Goal: Information Seeking & Learning: Learn about a topic

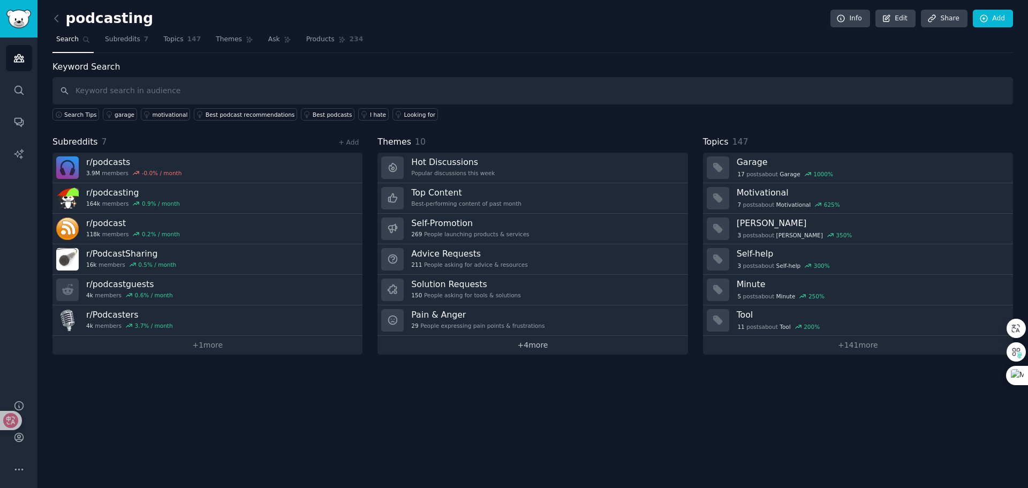
click at [535, 343] on link "+ 4 more" at bounding box center [532, 345] width 310 height 19
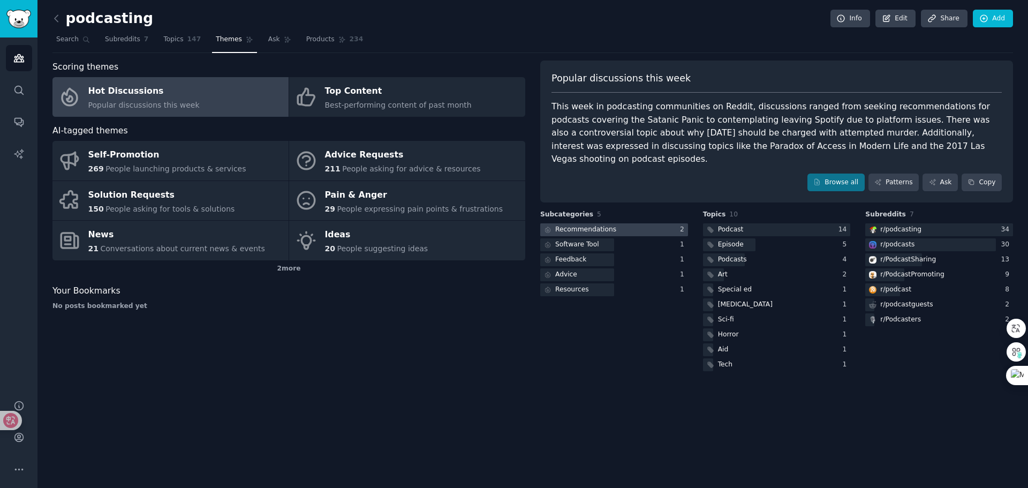
click at [579, 231] on div "Recommendations" at bounding box center [585, 230] width 61 height 10
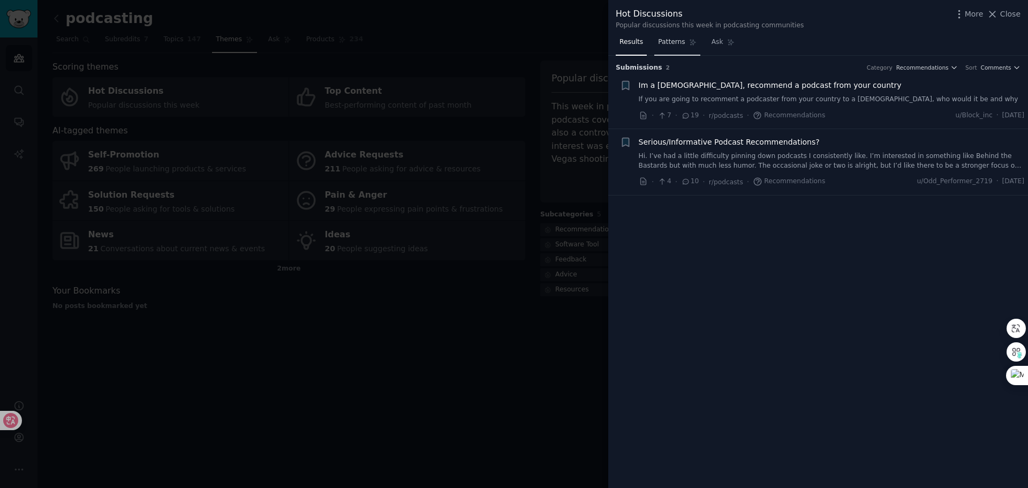
click at [676, 37] on link "Patterns" at bounding box center [676, 45] width 45 height 22
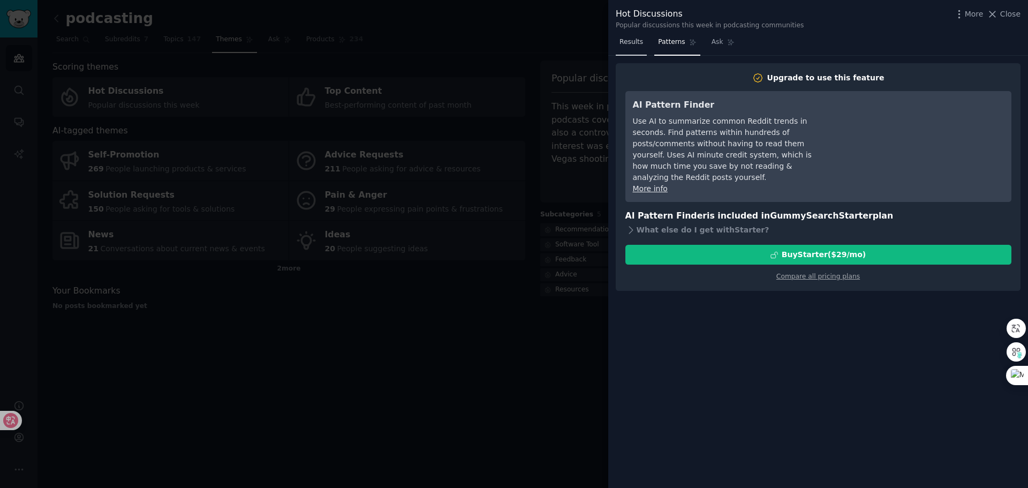
click at [641, 43] on span "Results" at bounding box center [631, 42] width 24 height 10
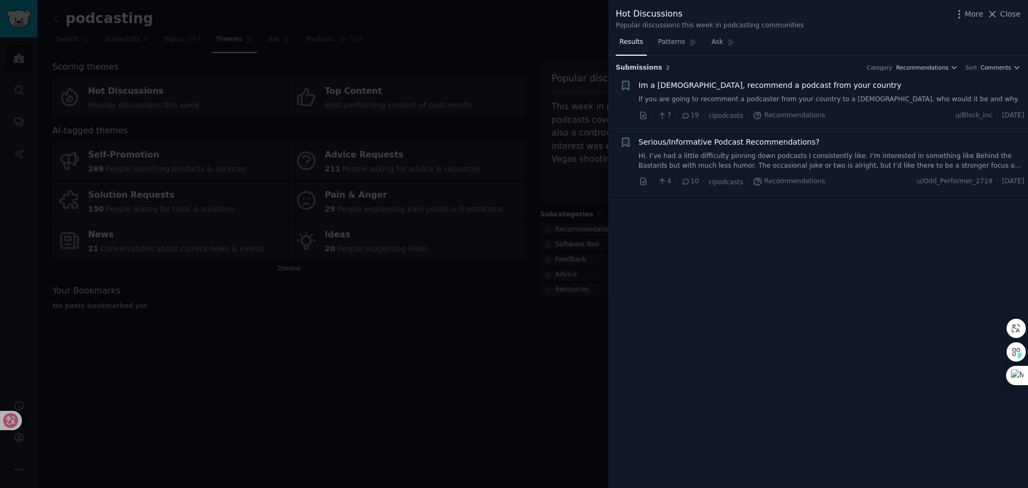
drag, startPoint x: 543, startPoint y: 42, endPoint x: 467, endPoint y: 72, distance: 82.2
click at [543, 42] on div at bounding box center [514, 244] width 1028 height 488
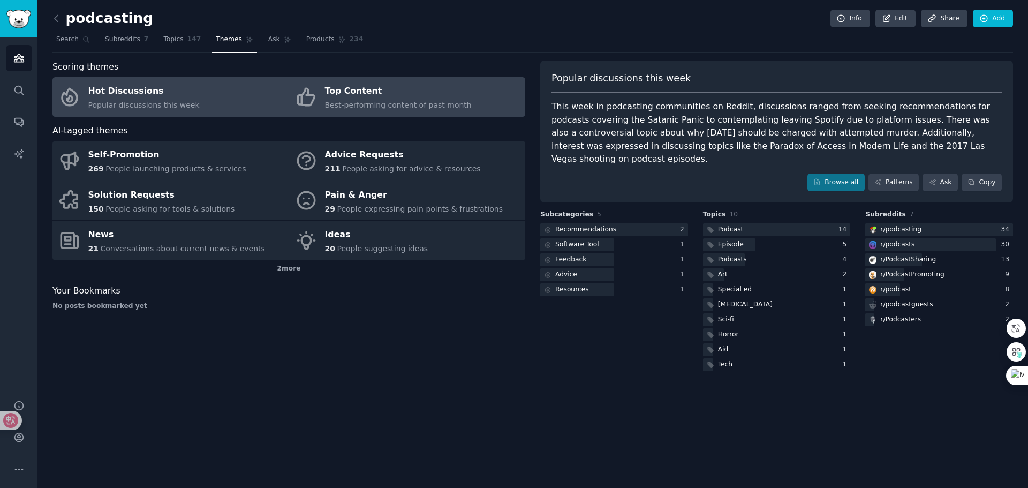
click at [329, 104] on span "Best-performing content of past month" at bounding box center [398, 105] width 147 height 9
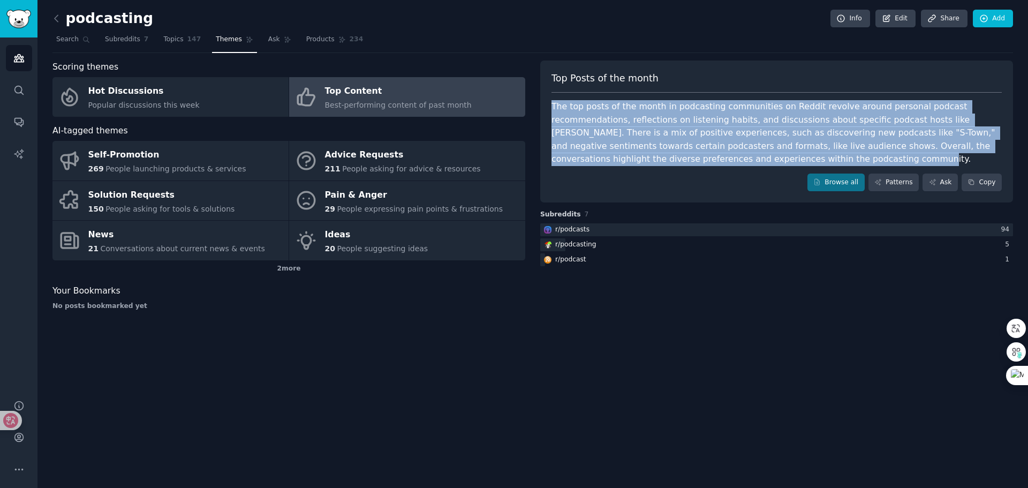
drag, startPoint x: 552, startPoint y: 105, endPoint x: 863, endPoint y: 162, distance: 316.5
click at [863, 162] on div "The top posts of the month in podcasting communities on Reddit revolve around p…" at bounding box center [776, 133] width 450 height 66
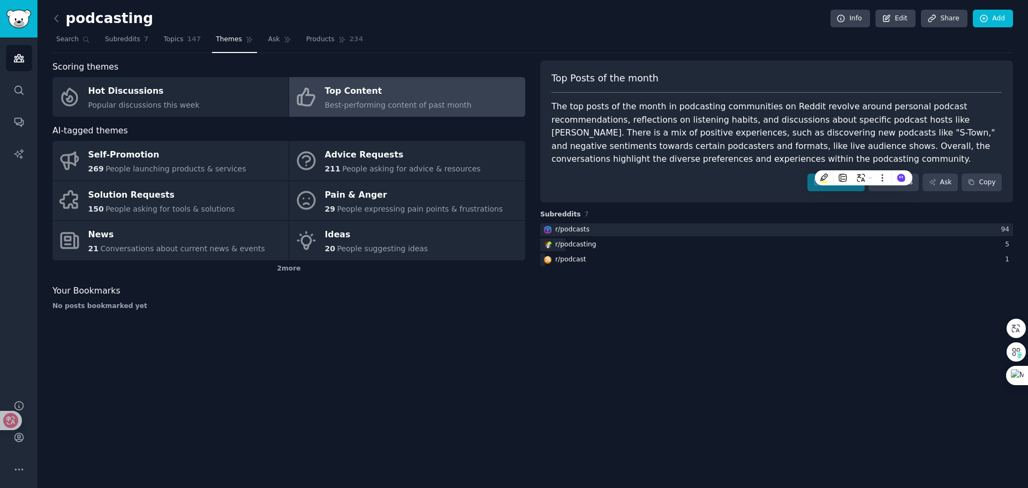
click at [172, 400] on div "podcasting Info Edit Share Add Search Subreddits 7 Topics 147 Themes Ask Produc…" at bounding box center [532, 244] width 990 height 488
click at [19, 419] on icon at bounding box center [18, 420] width 9 height 9
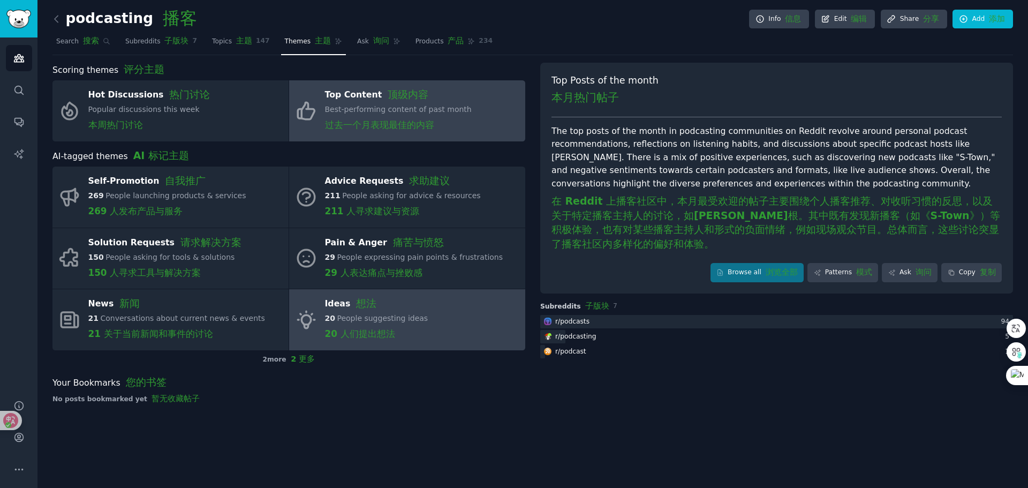
click at [336, 323] on div "20 People suggesting ideas 20 人们提出想法" at bounding box center [376, 329] width 103 height 32
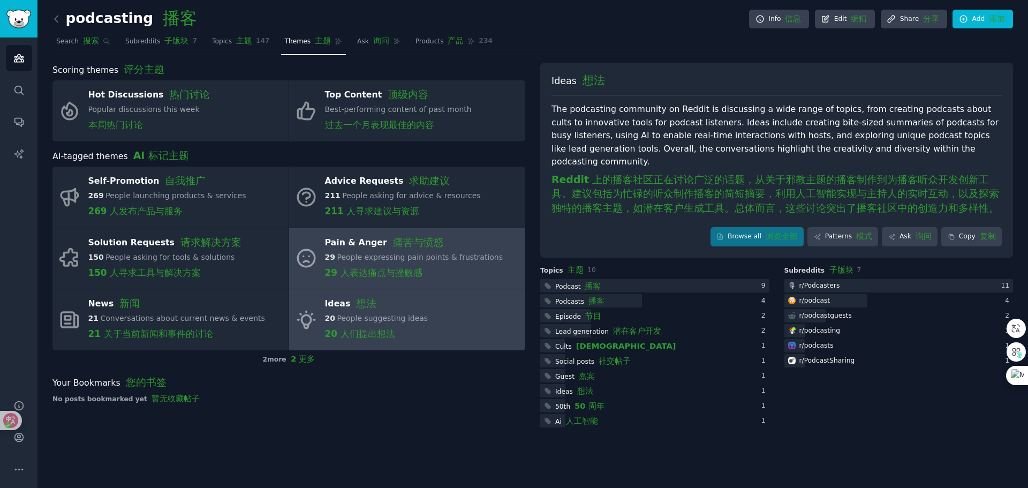
click at [368, 259] on span "People expressing pain points & frustrations" at bounding box center [420, 257] width 166 height 9
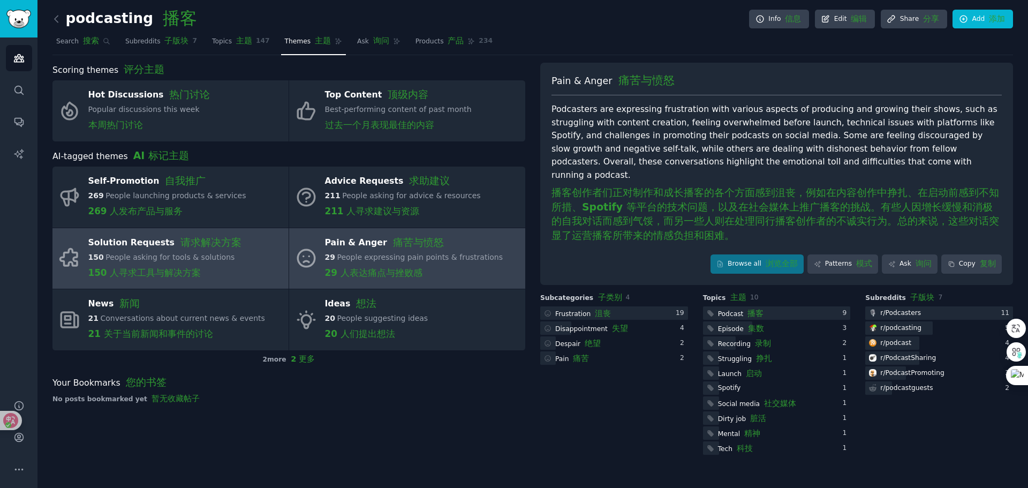
click at [179, 254] on span "People asking for tools & solutions" at bounding box center [169, 257] width 129 height 9
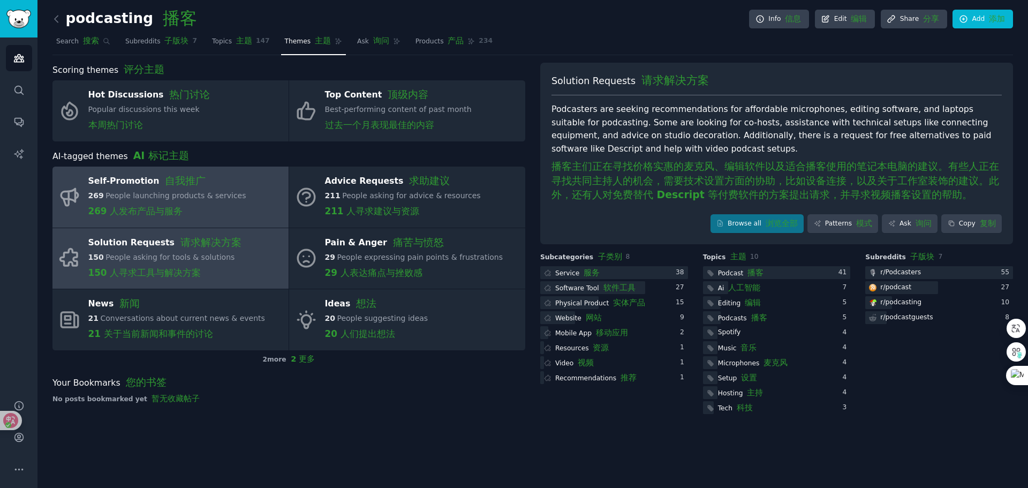
click at [249, 202] on link "Self-Promotion 自我推广 269 People launching products & services 269 人发布产品与服务" at bounding box center [170, 196] width 236 height 61
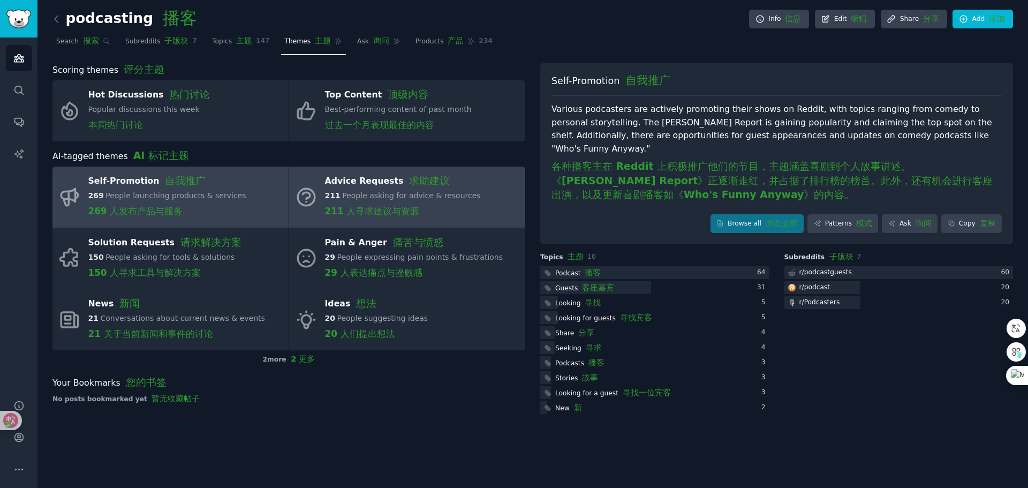
click at [391, 200] on div "211 People asking for advice & resources 211 人寻求建议与资源" at bounding box center [403, 206] width 156 height 32
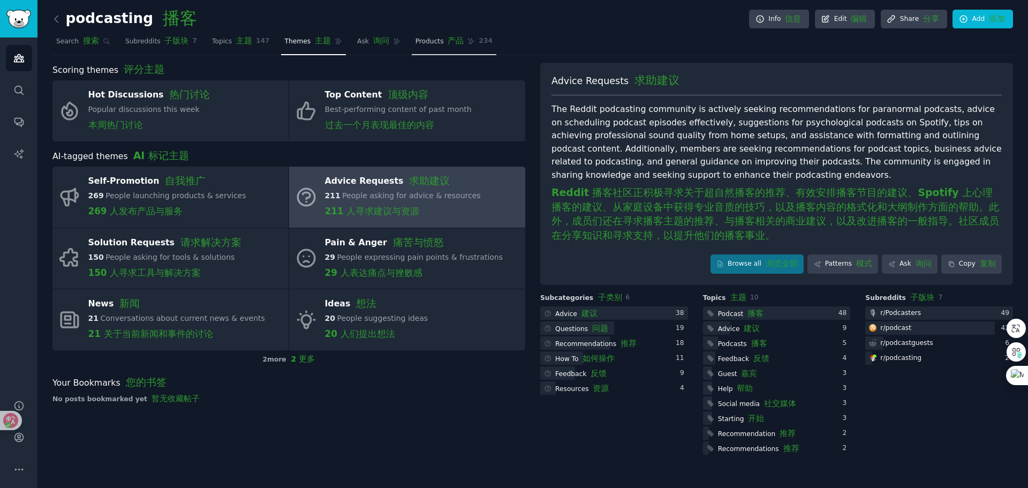
click at [421, 45] on link "Products 产品 234" at bounding box center [454, 43] width 85 height 23
